Goal: Task Accomplishment & Management: Manage account settings

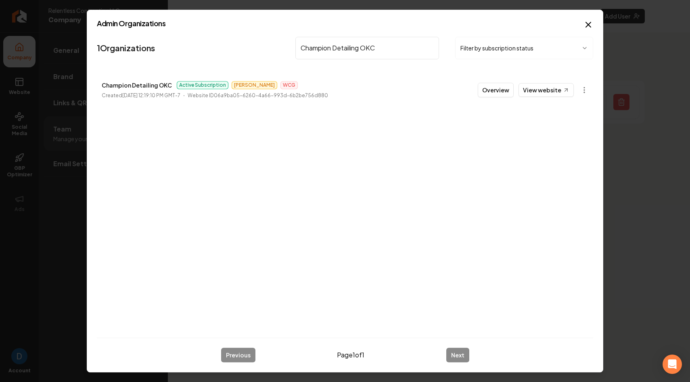
click at [322, 41] on input "Champion Detailing OKC" at bounding box center [367, 48] width 144 height 23
type input "EL Tree Service"
click at [500, 88] on button "Overview" at bounding box center [496, 90] width 36 height 15
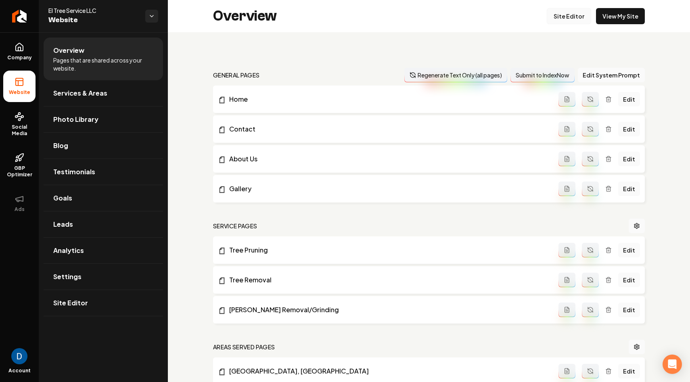
click at [582, 18] on link "Site Editor" at bounding box center [569, 16] width 44 height 16
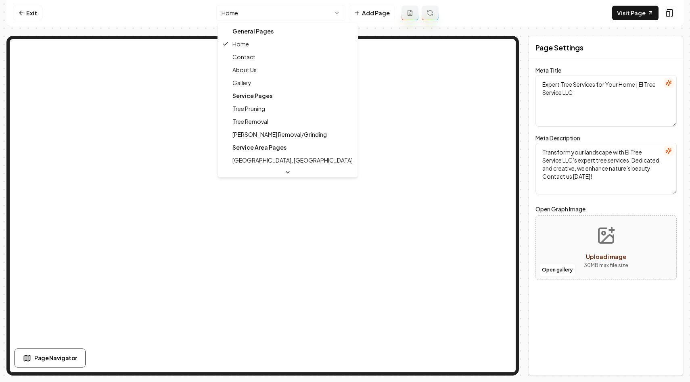
click at [249, 14] on html "Computer Required This feature is only available on a computer. Please switch t…" at bounding box center [345, 191] width 690 height 382
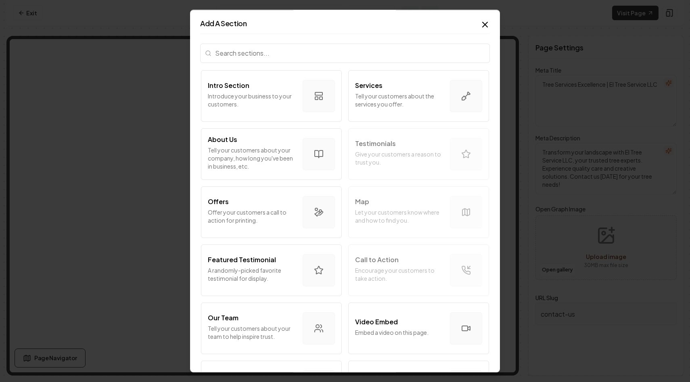
click at [288, 56] on input "search" at bounding box center [345, 53] width 290 height 19
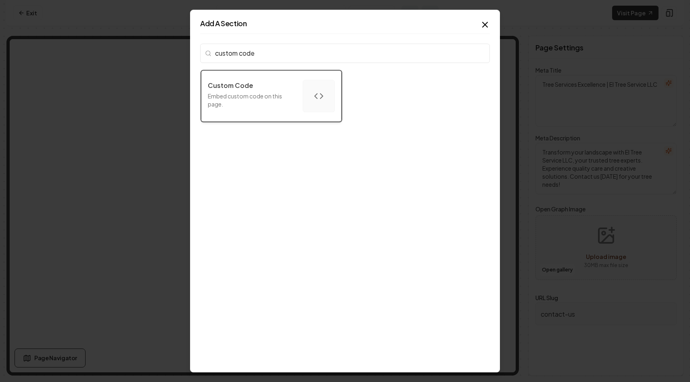
type input "custom code"
click at [267, 90] on div "Custom Code" at bounding box center [252, 86] width 88 height 10
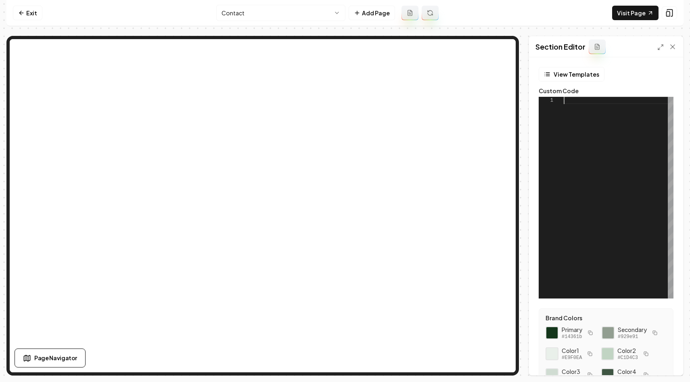
click at [575, 105] on div at bounding box center [619, 198] width 110 height 202
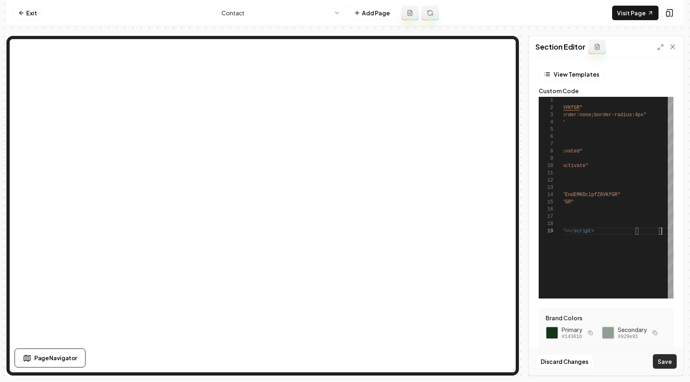
click at [670, 360] on button "Save" at bounding box center [665, 361] width 24 height 15
type textarea "**********"
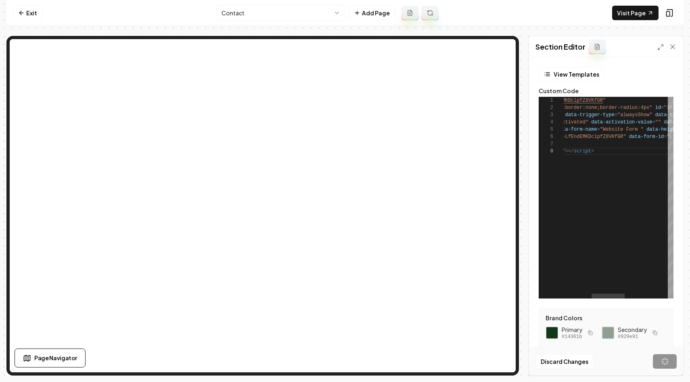
scroll to position [44, 190]
click at [26, 9] on link "Exit" at bounding box center [27, 13] width 29 height 15
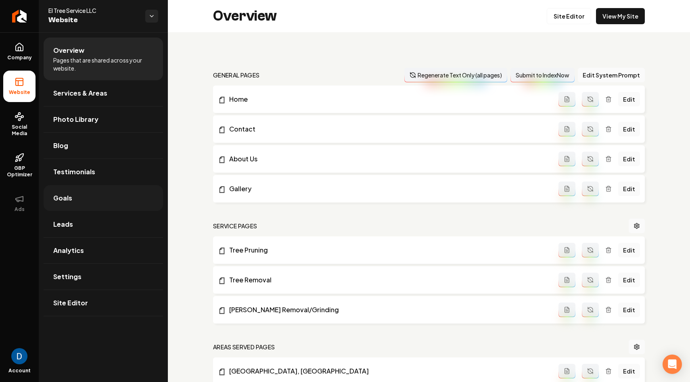
click at [92, 202] on link "Goals" at bounding box center [103, 198] width 119 height 26
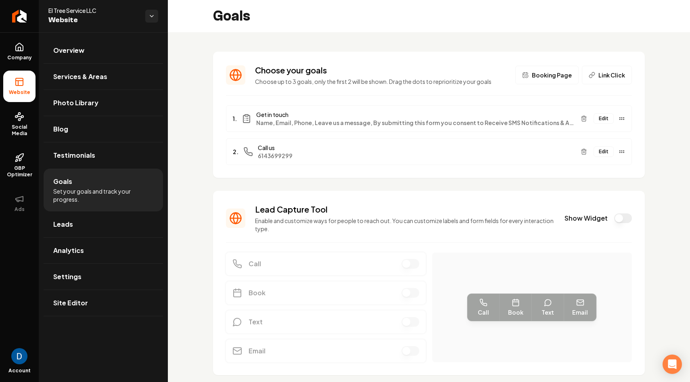
click at [535, 77] on span "Booking Page" at bounding box center [552, 75] width 40 height 8
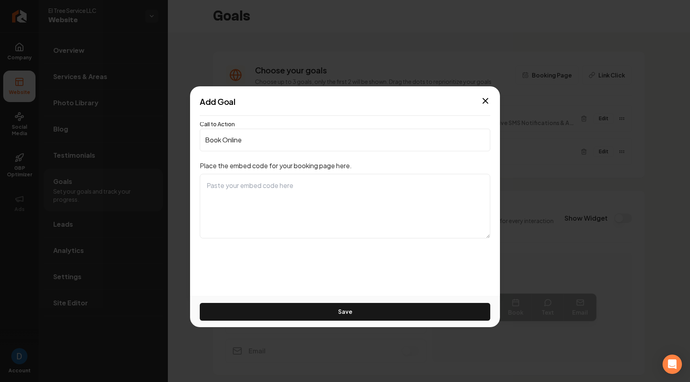
click at [255, 189] on textarea at bounding box center [345, 206] width 290 height 65
paste textarea "<iframe src="https://api.leadconnectorhq.com/widget/form/LfEndEMKDclpfZ8VKfGR" …"
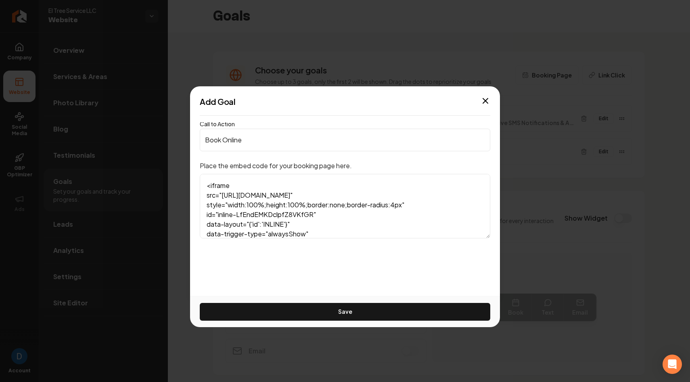
scroll to position [126, 0]
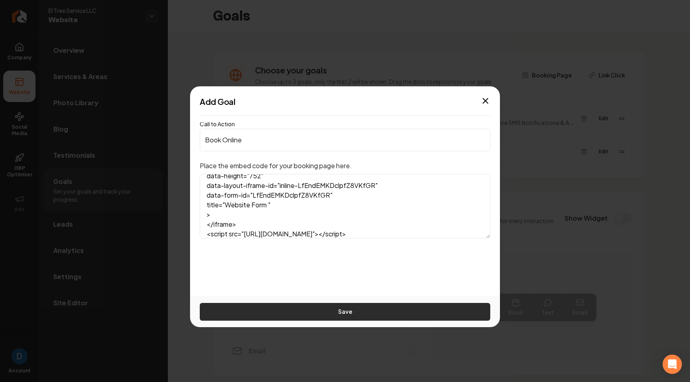
type textarea "<iframe src="https://api.leadconnectorhq.com/widget/form/LfEndEMKDclpfZ8VKfGR" …"
click at [390, 311] on button "Save" at bounding box center [345, 312] width 290 height 18
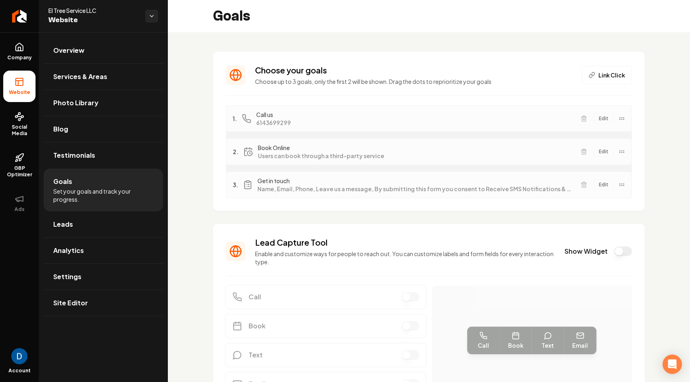
drag, startPoint x: 621, startPoint y: 158, endPoint x: 621, endPoint y: 151, distance: 6.9
click at [621, 151] on div "1. Call us 6143699299 Edit 2. Book Online Users can book through a third-party …" at bounding box center [429, 151] width 406 height 93
drag, startPoint x: 620, startPoint y: 151, endPoint x: 618, endPoint y: 118, distance: 33.6
click at [618, 118] on div "Edit" at bounding box center [601, 116] width 48 height 13
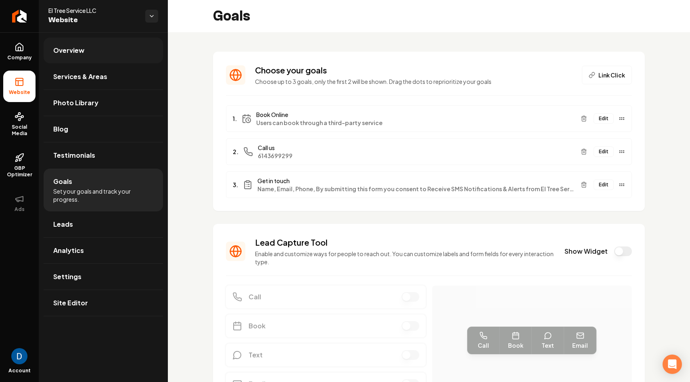
click at [63, 56] on link "Overview" at bounding box center [103, 51] width 119 height 26
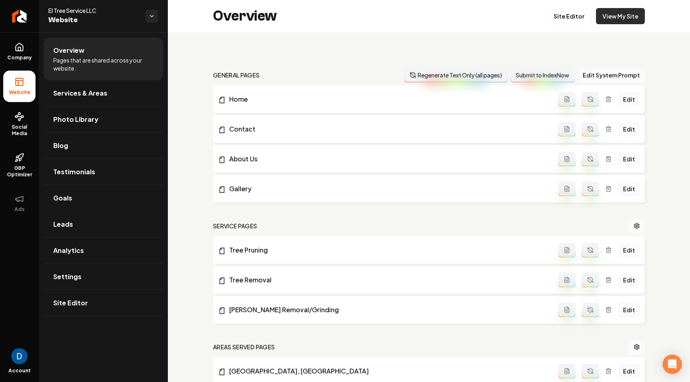
click at [629, 22] on link "View My Site" at bounding box center [620, 16] width 49 height 16
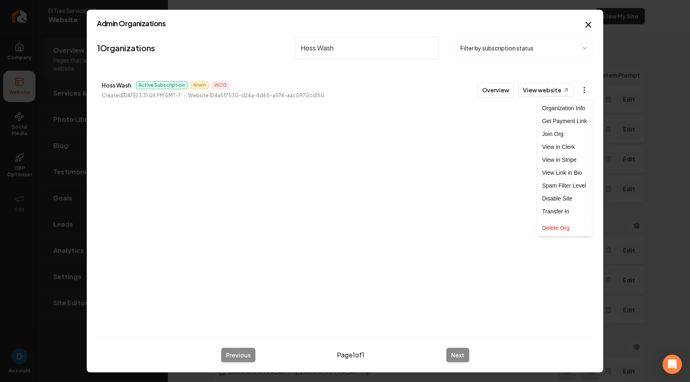
click at [585, 90] on body "Company Website Social Media GBP Optimizer Ads Account El Tree Service LLC Webs…" at bounding box center [345, 191] width 690 height 382
click at [554, 159] on link "View in Stripe" at bounding box center [564, 159] width 51 height 13
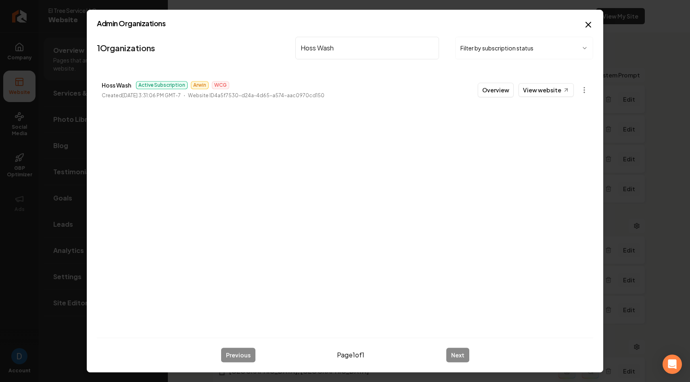
click at [113, 87] on p "Hoss Wash" at bounding box center [116, 85] width 29 height 10
copy p "Hoss Wash"
click at [328, 47] on input "Hoss Wash" at bounding box center [367, 48] width 144 height 23
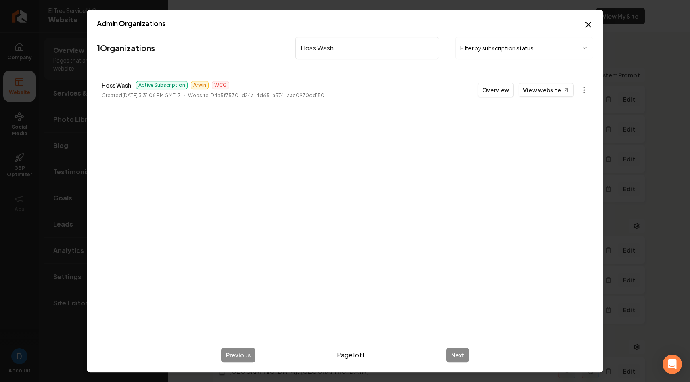
click at [328, 47] on input "Hoss Wash" at bounding box center [367, 48] width 144 height 23
paste input "Aj's Creative"
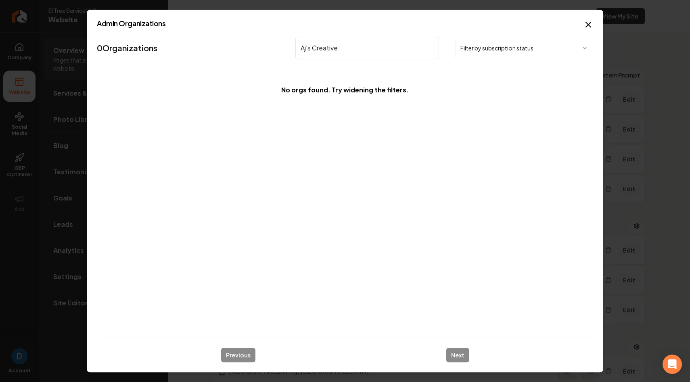
click at [307, 50] on input "Aj's Creative" at bounding box center [367, 48] width 144 height 23
click at [340, 47] on input "Ajs Creative" at bounding box center [367, 48] width 144 height 23
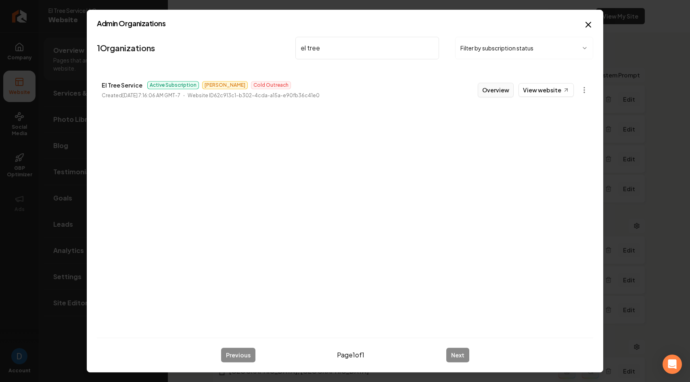
type input "el tree"
click at [502, 87] on button "Overview" at bounding box center [496, 90] width 36 height 15
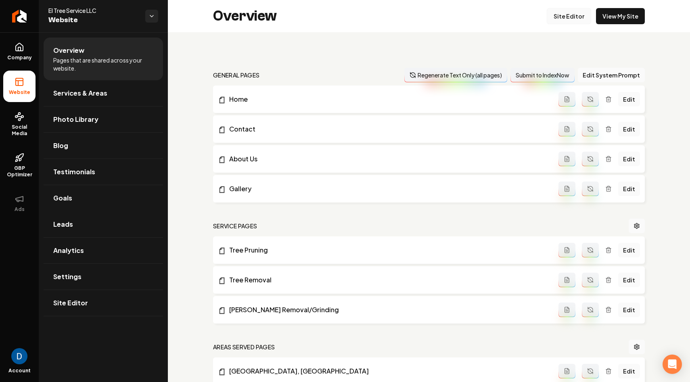
click at [565, 14] on link "Site Editor" at bounding box center [569, 16] width 44 height 16
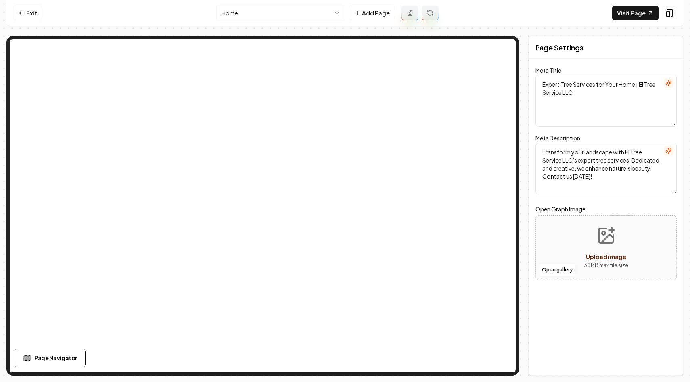
click at [248, 16] on html "Computer Required This feature is only available on a computer. Please switch t…" at bounding box center [345, 191] width 690 height 382
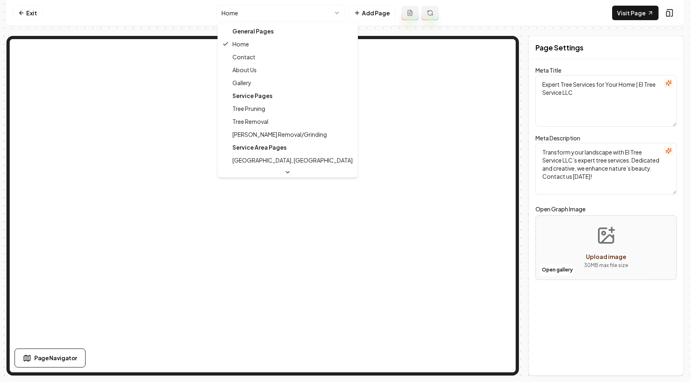
type textarea "Tree Services Excellence | El Tree Service LLC"
type textarea "Transform your landscape with El Tree Service LLC, your trusted tree experts. E…"
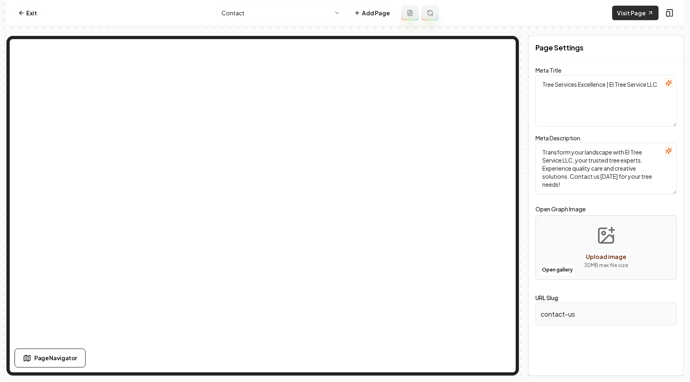
click at [636, 10] on link "Visit Page" at bounding box center [635, 13] width 46 height 15
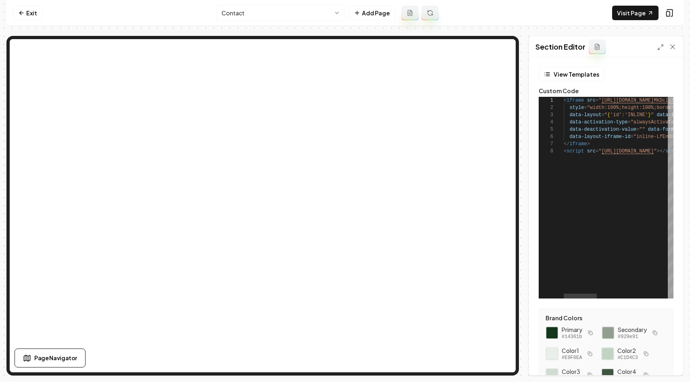
scroll to position [36, 0]
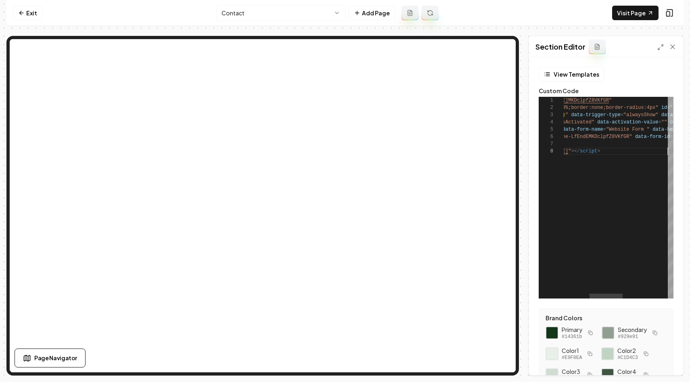
click at [576, 157] on div "< iframe src = " https://api.leadconnectorhq.com/widget/form/LfEndE MKDclpfZ8VK…" at bounding box center [649, 198] width 343 height 202
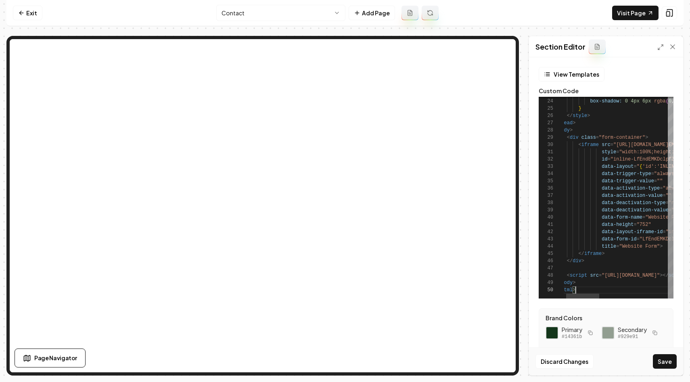
scroll to position [65, 21]
click at [661, 358] on button "Save" at bounding box center [665, 361] width 24 height 15
type textarea "**********"
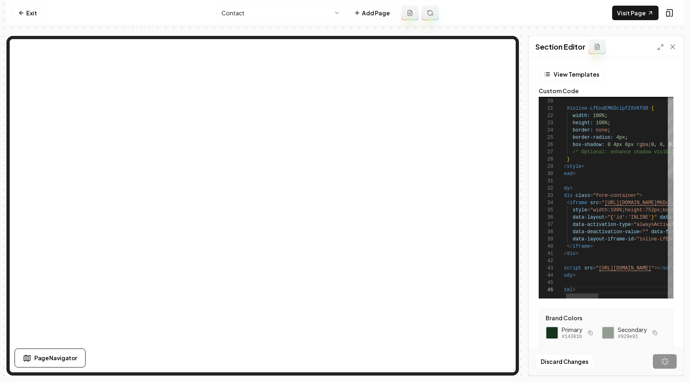
scroll to position [36, 21]
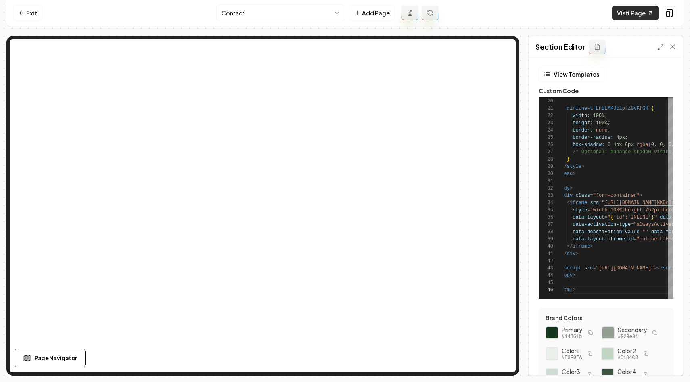
click at [623, 15] on link "Visit Page" at bounding box center [635, 13] width 46 height 15
